Goal: Task Accomplishment & Management: Manage account settings

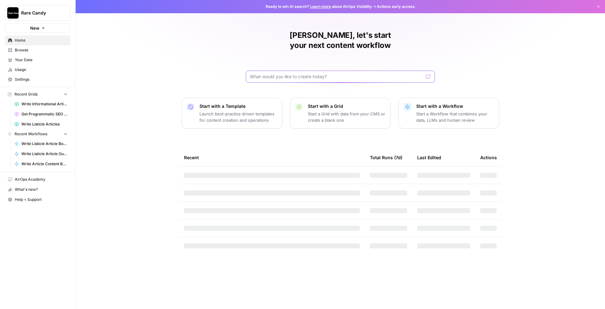
click at [297, 73] on input "text" at bounding box center [336, 76] width 173 height 6
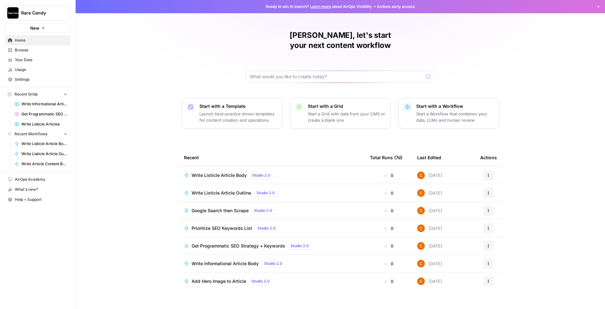
click at [46, 50] on span "Browse" at bounding box center [41, 50] width 53 height 6
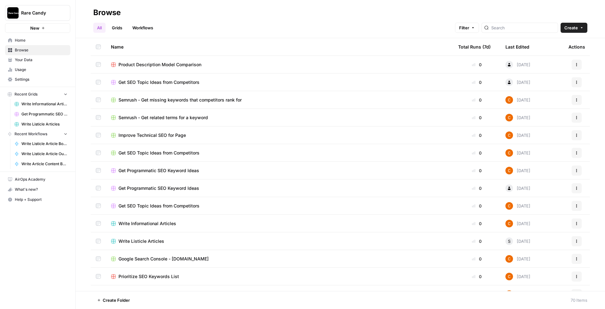
click at [37, 80] on span "Settings" at bounding box center [41, 80] width 53 height 6
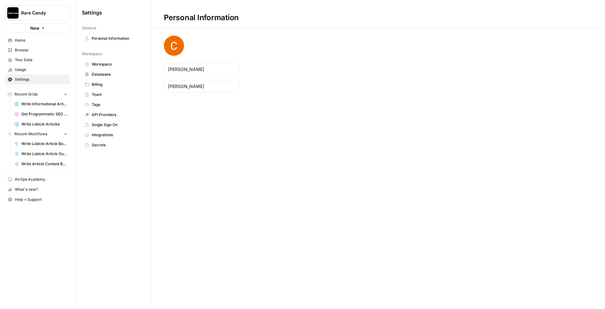
click at [46, 71] on span "Usage" at bounding box center [41, 70] width 53 height 6
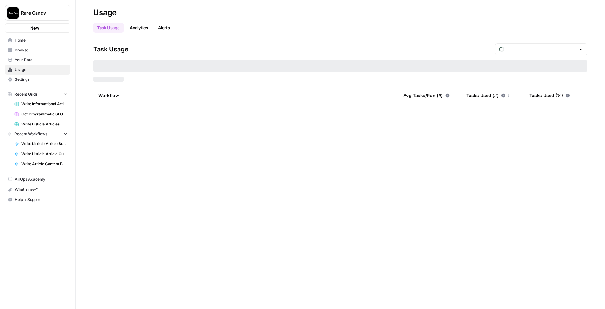
type input "August Included Tasks"
